Goal: Task Accomplishment & Management: Manage account settings

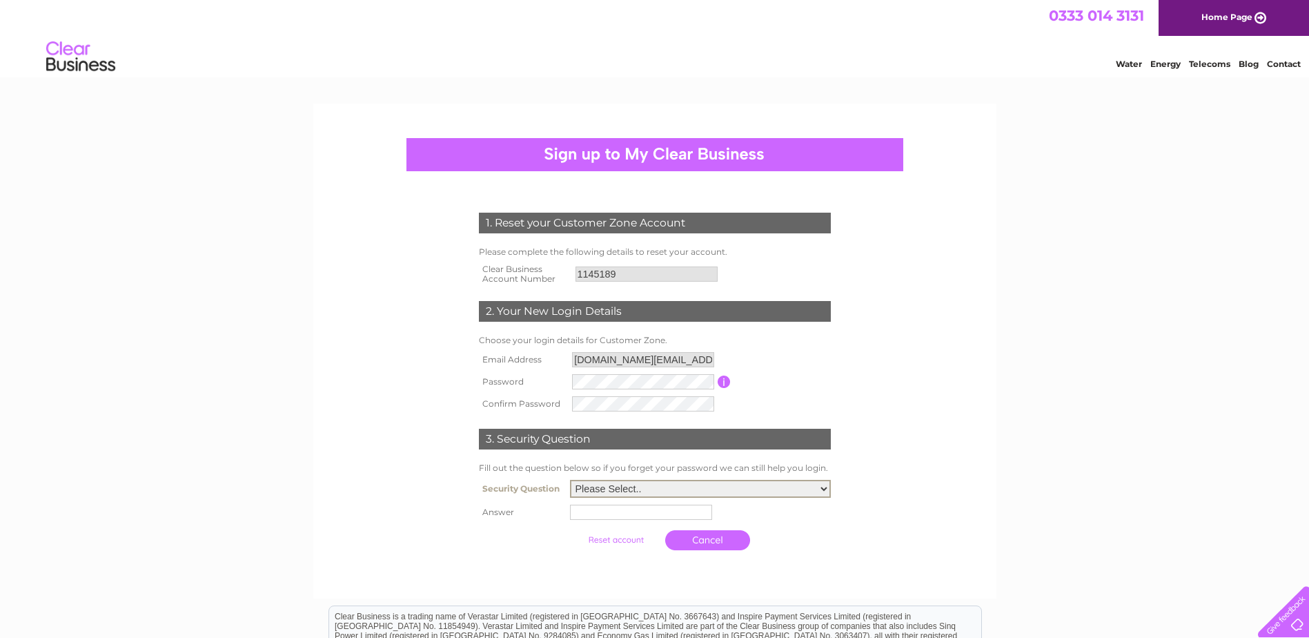
click at [824, 489] on select "Please Select.. In what town or city was your first job? In what town or city d…" at bounding box center [700, 489] width 261 height 18
select select "1"
click at [570, 480] on select "Please Select.. In what town or city was your first job? In what town or city d…" at bounding box center [700, 489] width 261 height 18
click at [582, 511] on input "text" at bounding box center [643, 511] width 144 height 17
type input "borehamwood"
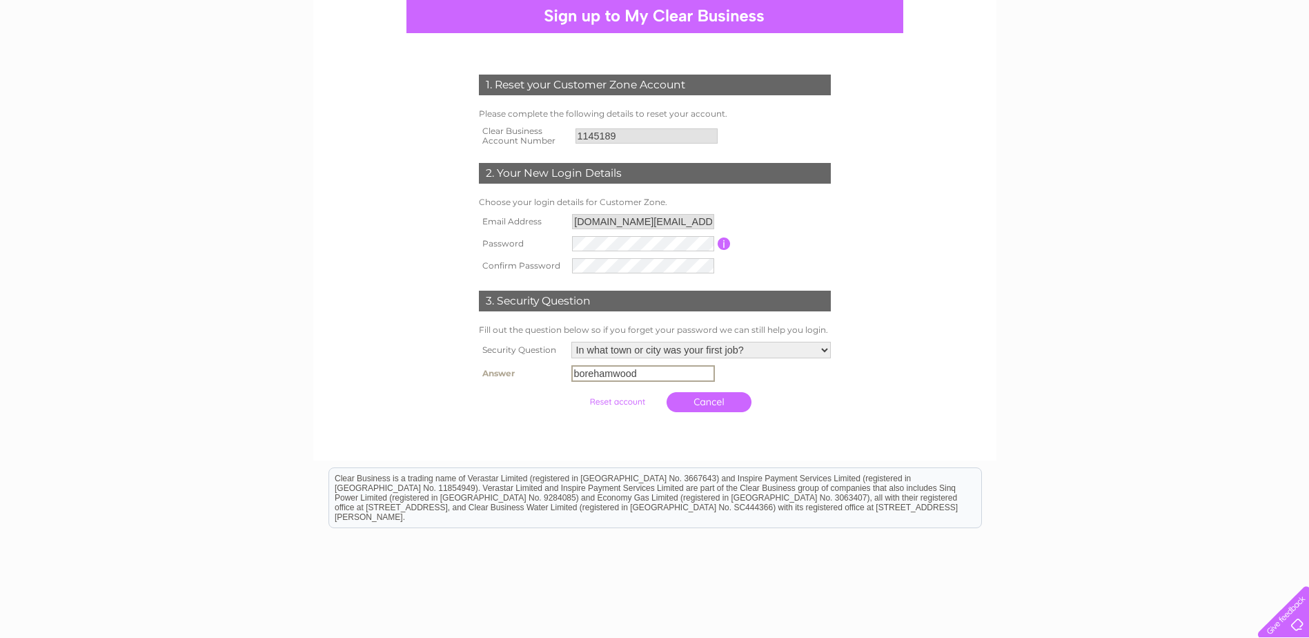
scroll to position [184, 0]
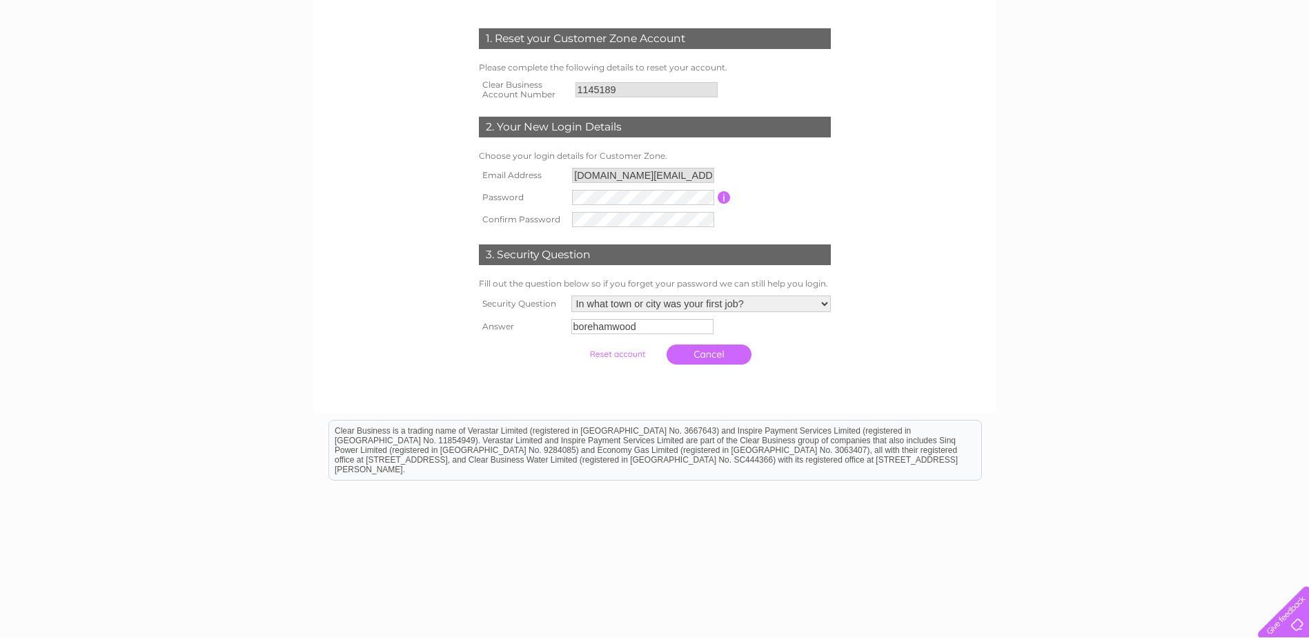
click at [602, 358] on input "submit" at bounding box center [617, 353] width 85 height 19
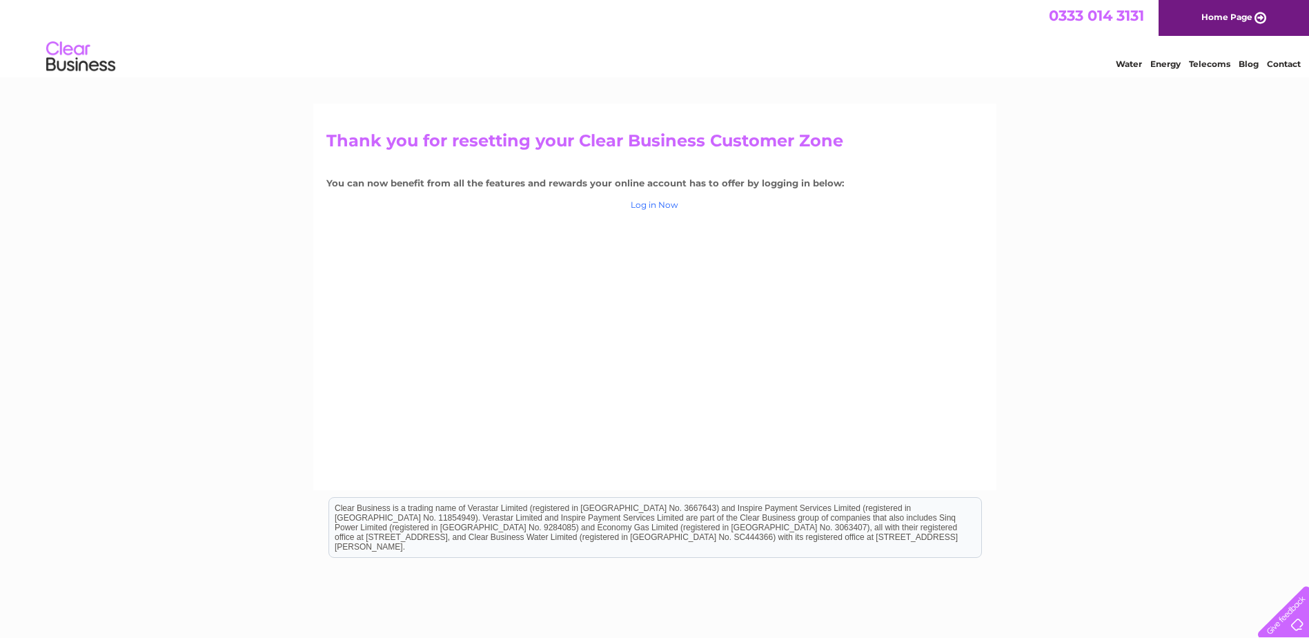
click at [641, 208] on link "Log in Now" at bounding box center [655, 204] width 48 height 10
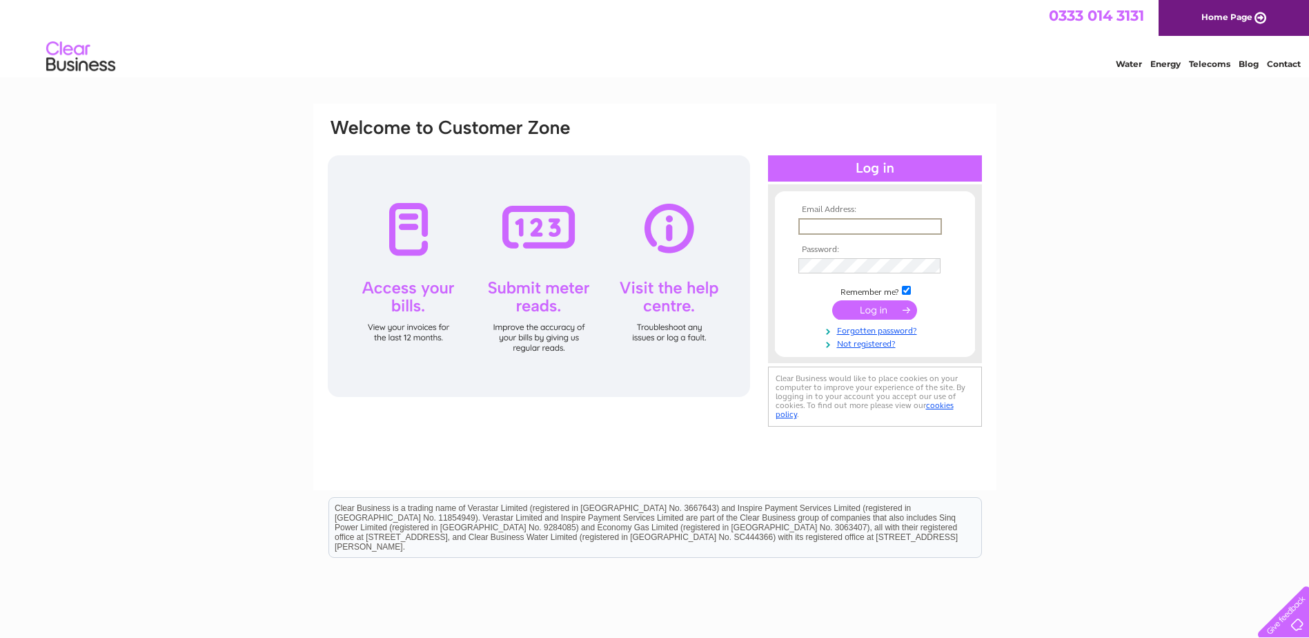
click at [806, 226] on input "text" at bounding box center [870, 226] width 144 height 17
type input "max.business@mail.com"
click at [869, 310] on input "submit" at bounding box center [874, 308] width 85 height 19
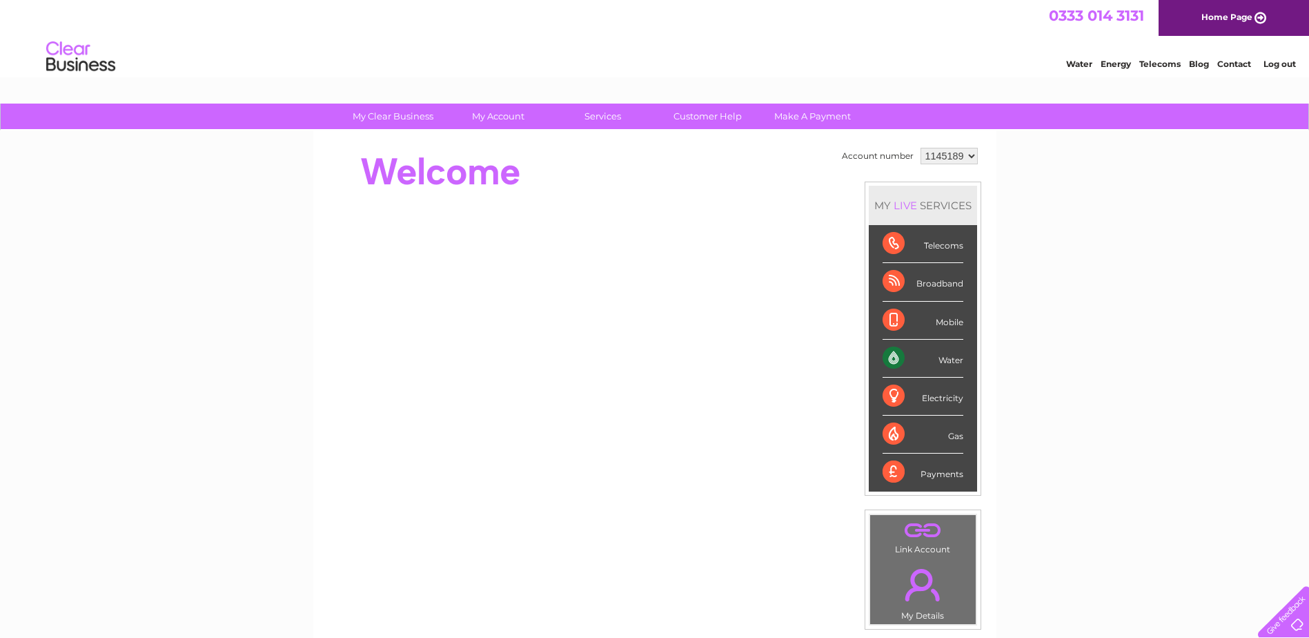
click at [889, 355] on div "Water" at bounding box center [923, 358] width 81 height 38
click at [891, 355] on div "Water" at bounding box center [923, 358] width 81 height 38
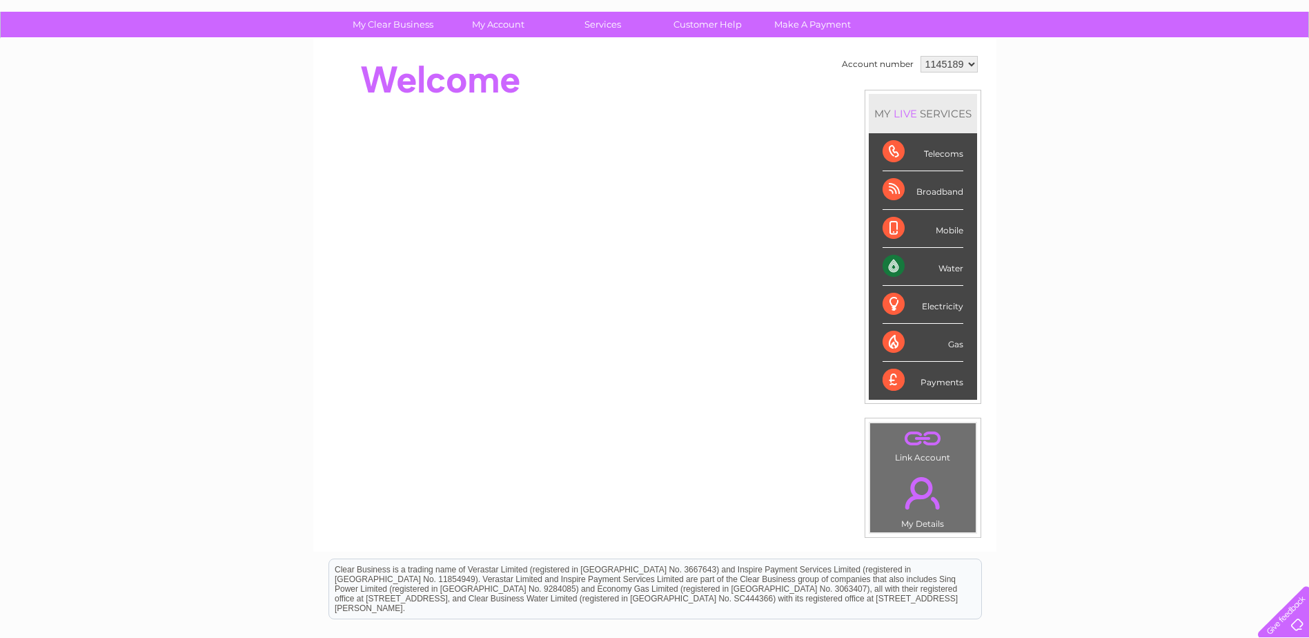
scroll to position [184, 0]
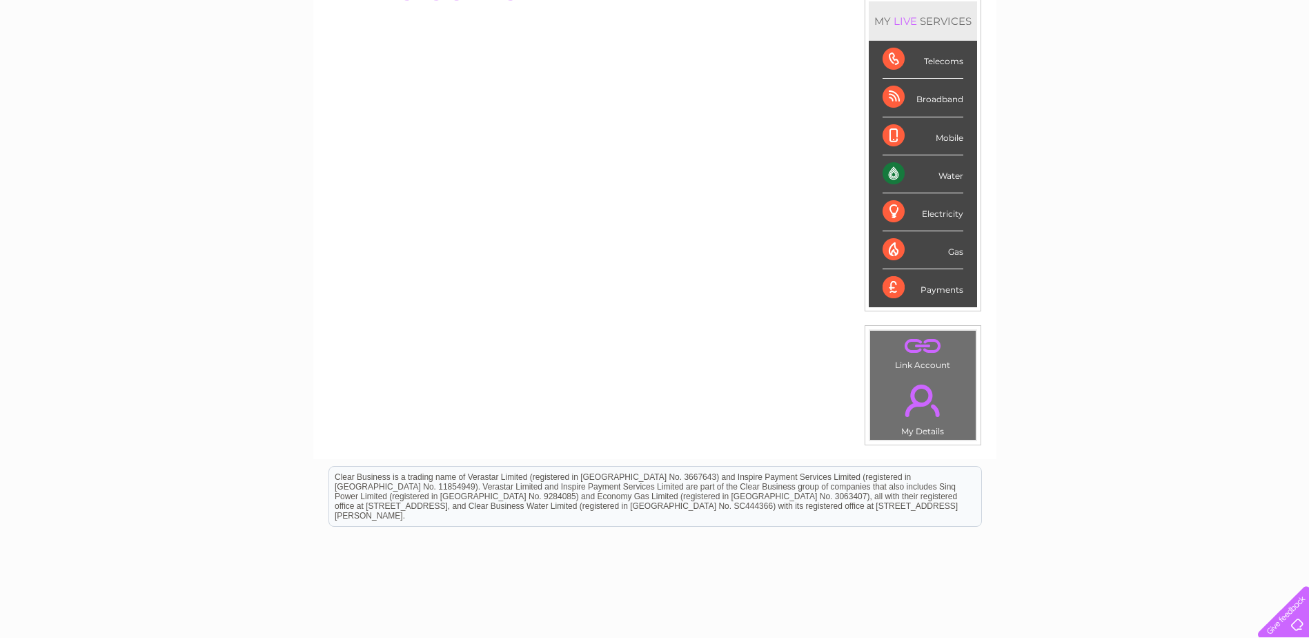
click at [912, 346] on link "." at bounding box center [923, 346] width 99 height 24
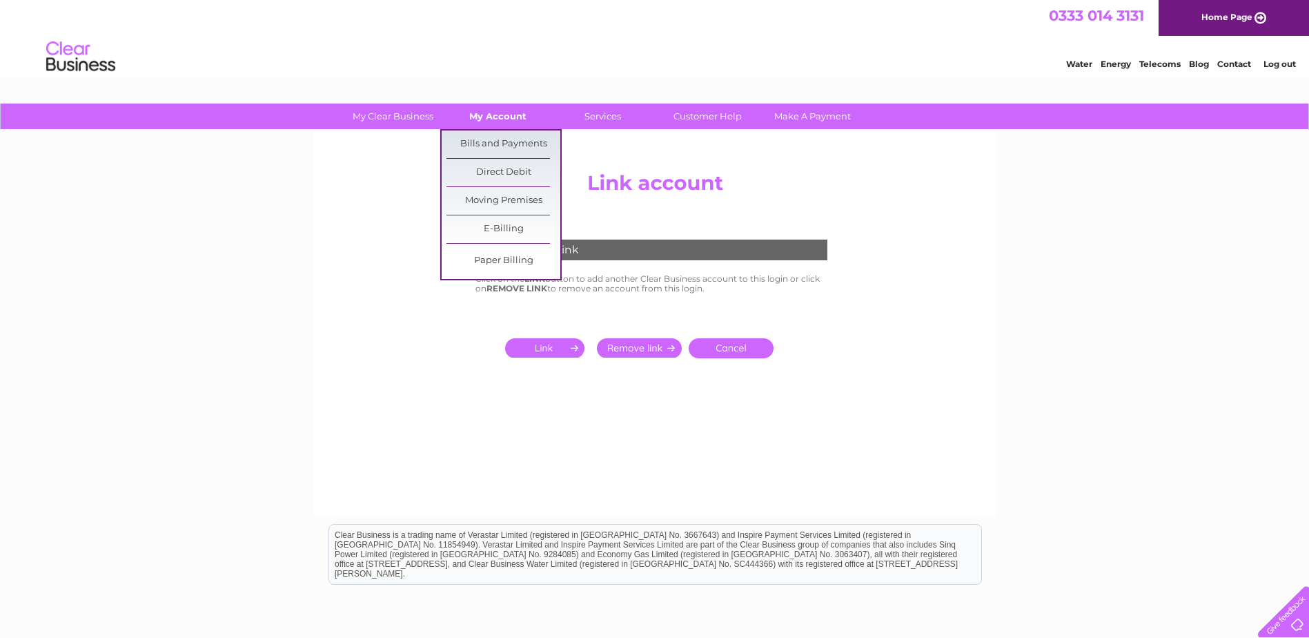
click at [493, 117] on link "My Account" at bounding box center [498, 116] width 114 height 26
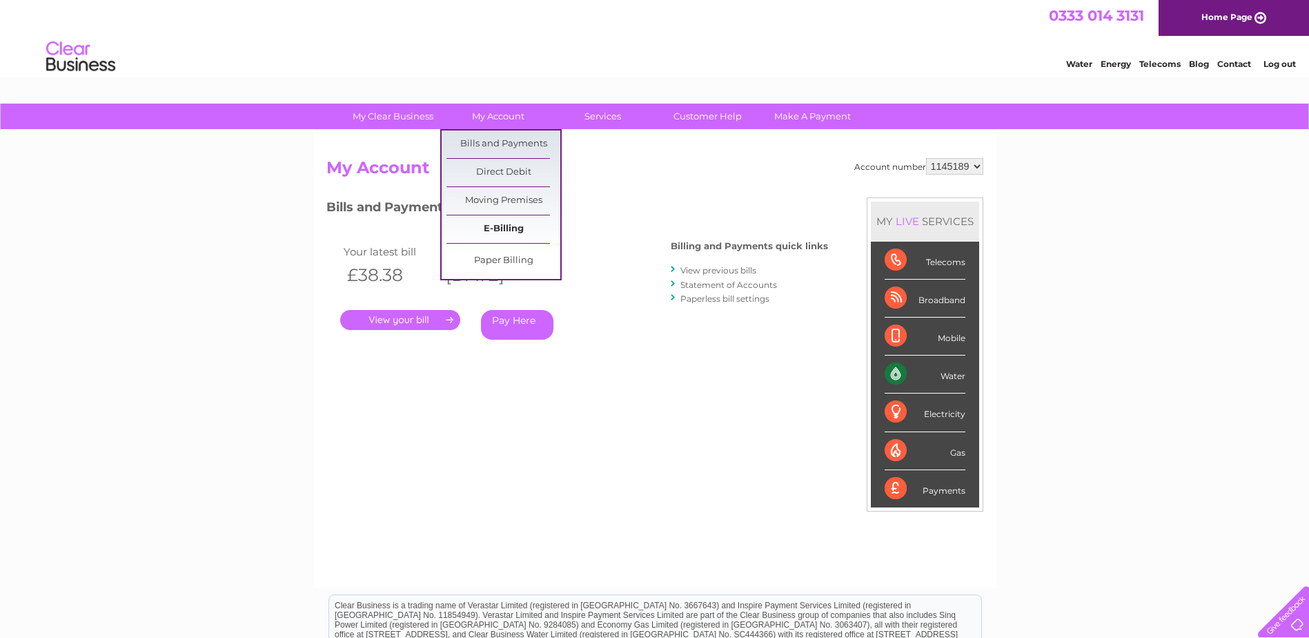
click at [508, 228] on link "E-Billing" at bounding box center [503, 229] width 114 height 28
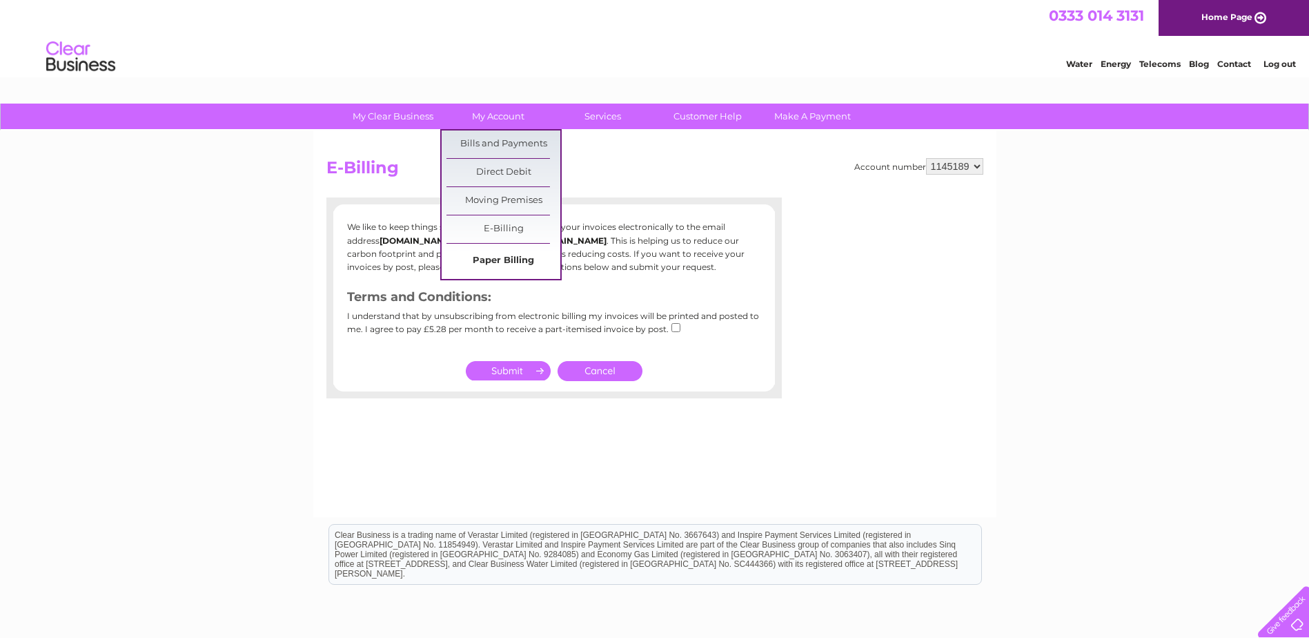
click at [479, 258] on link "Paper Billing" at bounding box center [503, 261] width 114 height 28
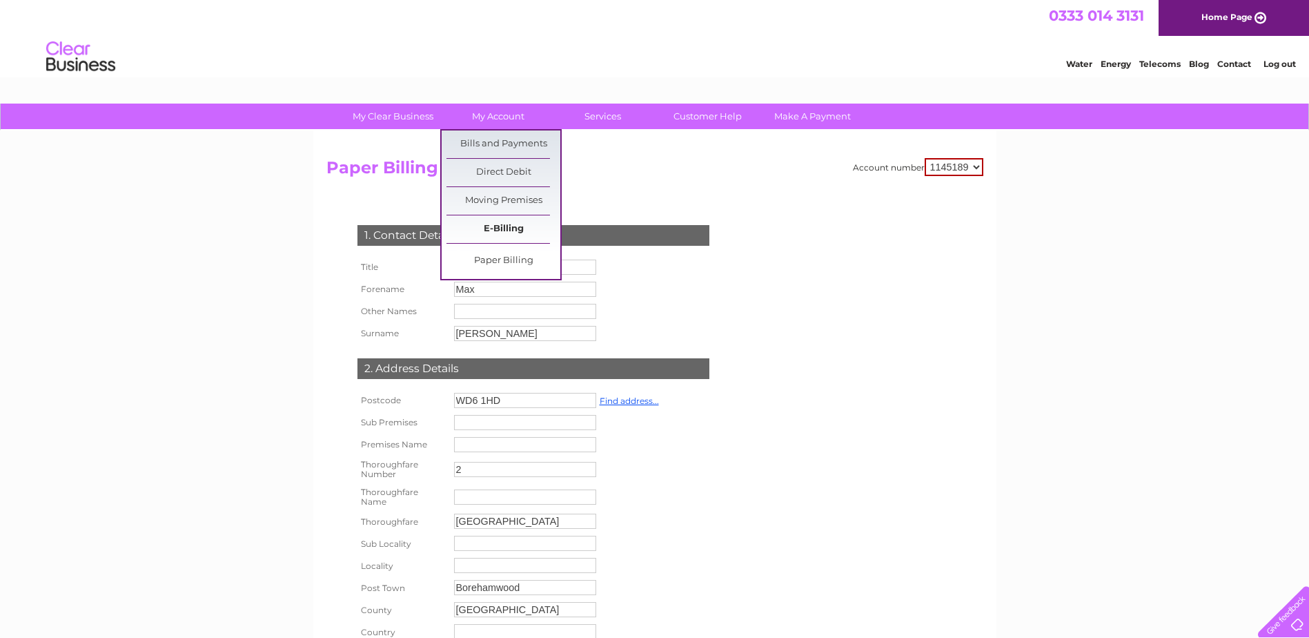
click at [512, 228] on link "E-Billing" at bounding box center [503, 229] width 114 height 28
